Goal: Find specific page/section

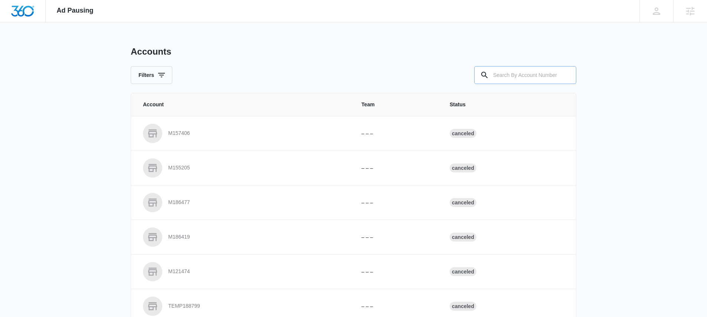
click at [500, 74] on input "text" at bounding box center [525, 75] width 102 height 18
type input "M327219"
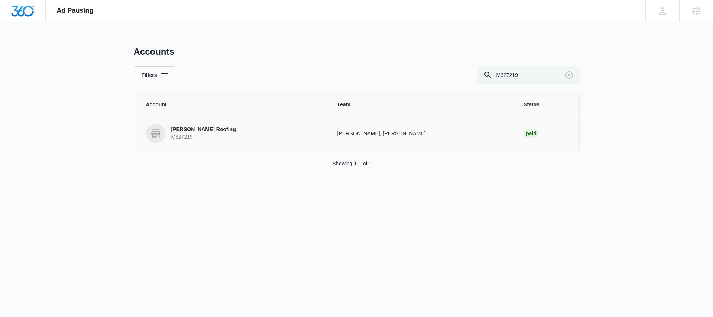
click at [197, 128] on p "[PERSON_NAME] Roofing" at bounding box center [203, 129] width 65 height 7
